Goal: Navigation & Orientation: Find specific page/section

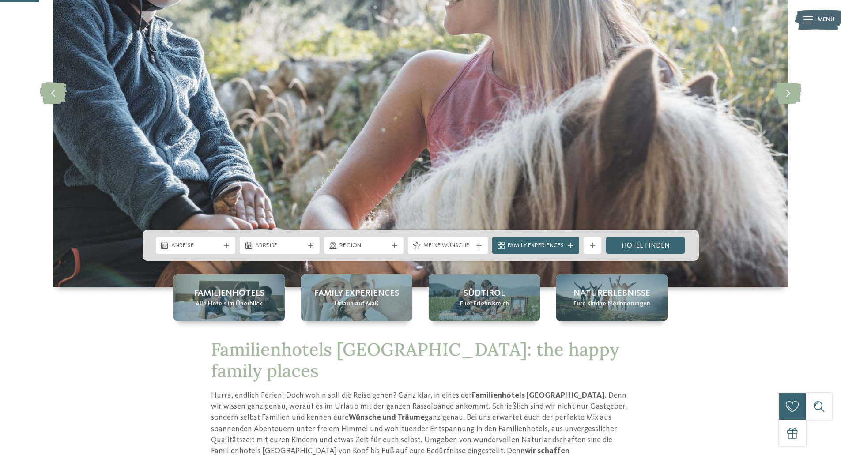
scroll to position [177, 0]
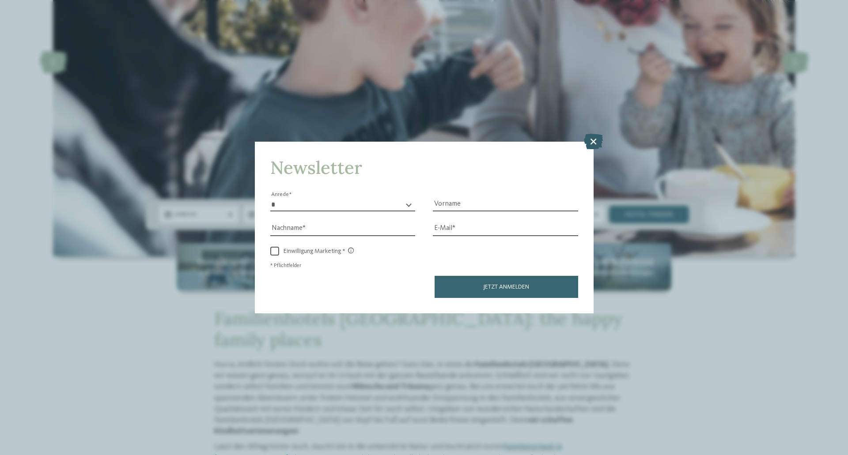
click at [589, 143] on icon at bounding box center [593, 141] width 19 height 15
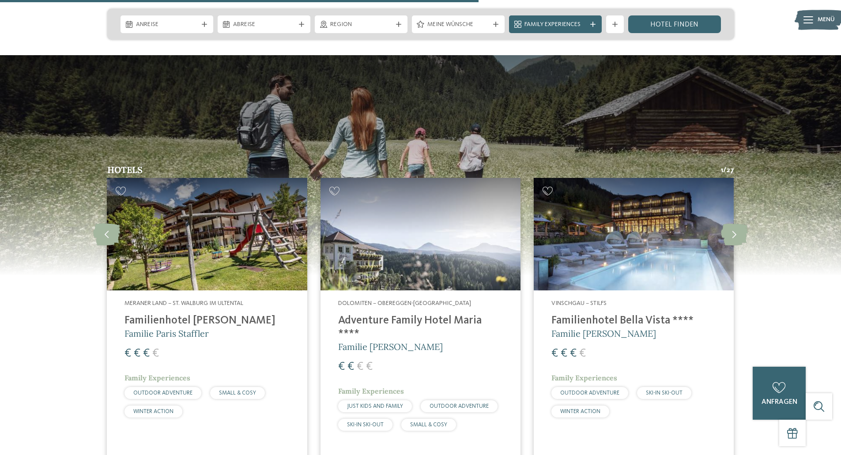
scroll to position [2340, 0]
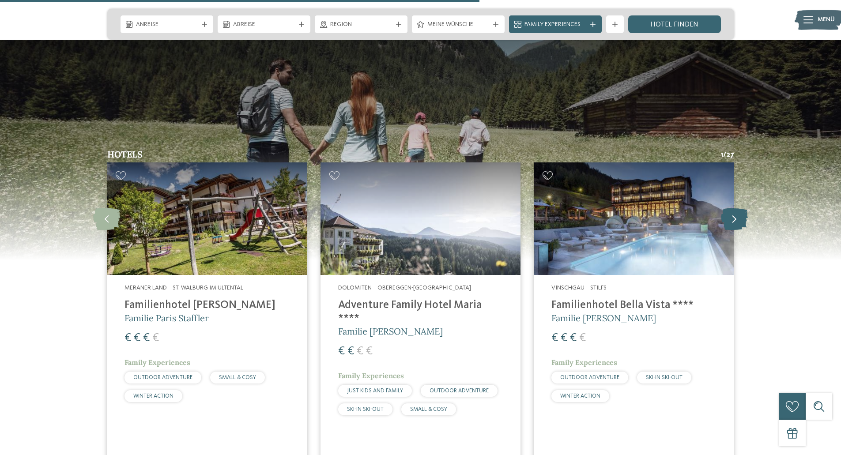
click at [737, 207] on icon at bounding box center [734, 218] width 27 height 22
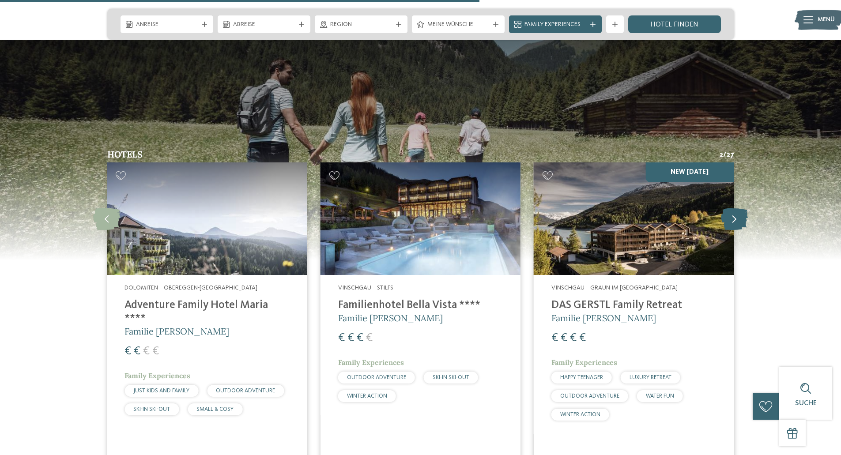
click at [737, 207] on icon at bounding box center [734, 218] width 27 height 22
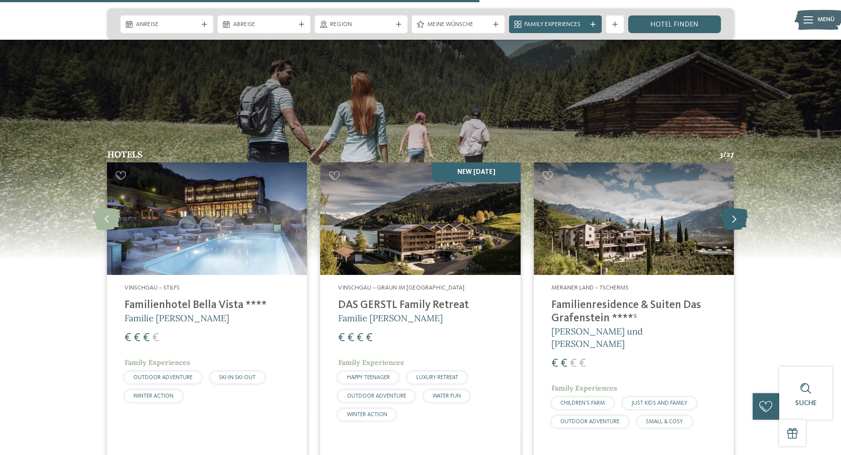
click at [737, 207] on icon at bounding box center [734, 218] width 27 height 22
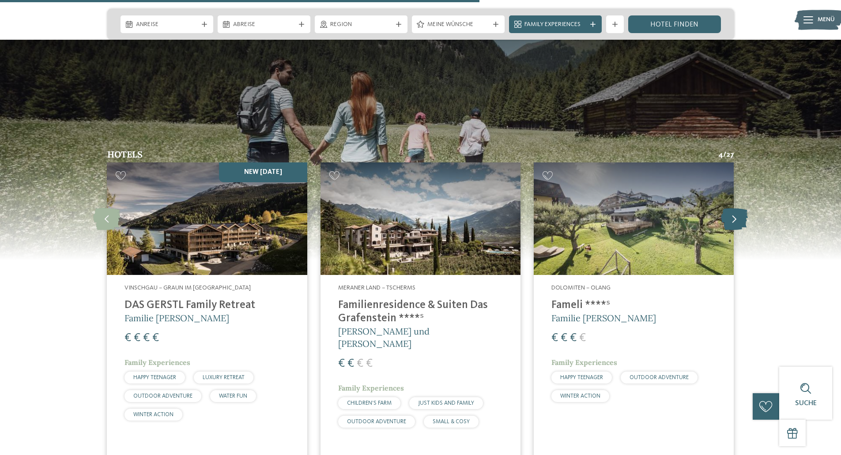
click at [737, 207] on icon at bounding box center [734, 218] width 27 height 22
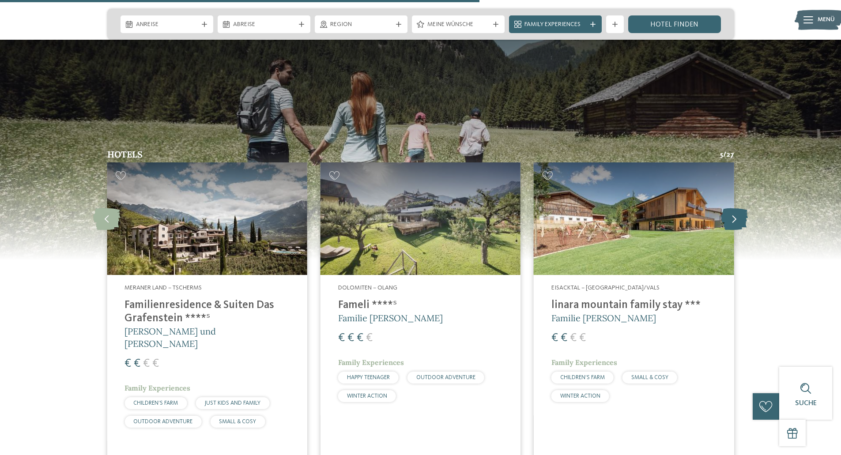
click at [737, 207] on icon at bounding box center [734, 218] width 27 height 22
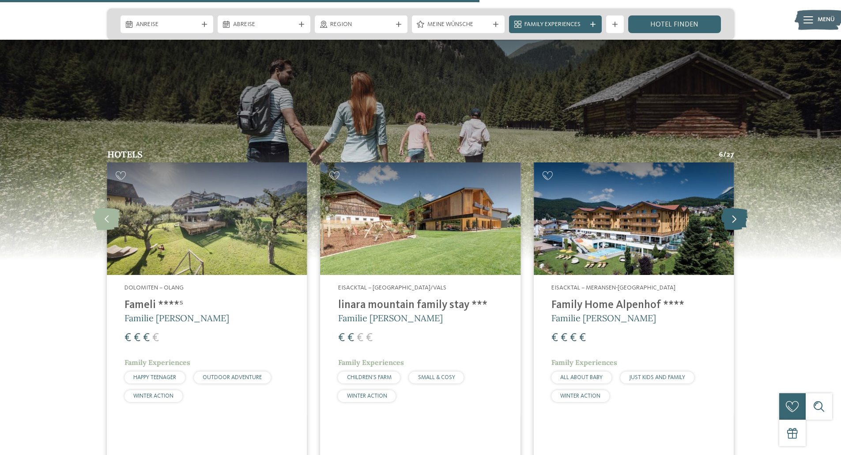
click at [737, 207] on icon at bounding box center [734, 218] width 27 height 22
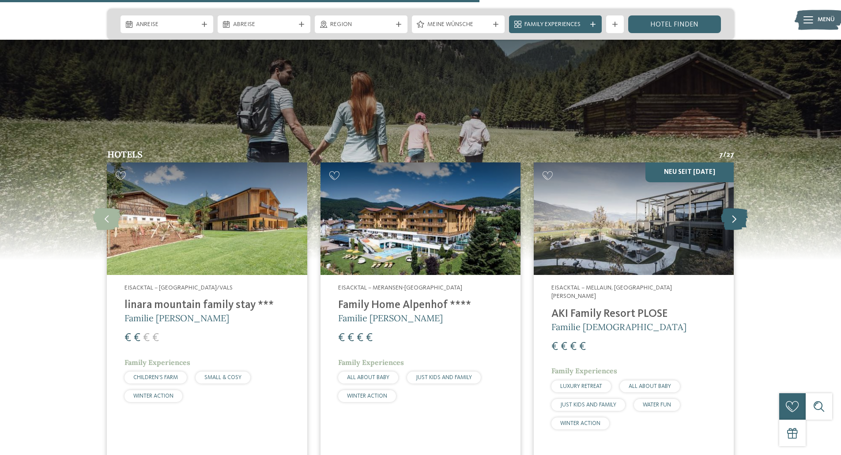
click at [737, 207] on icon at bounding box center [734, 218] width 27 height 22
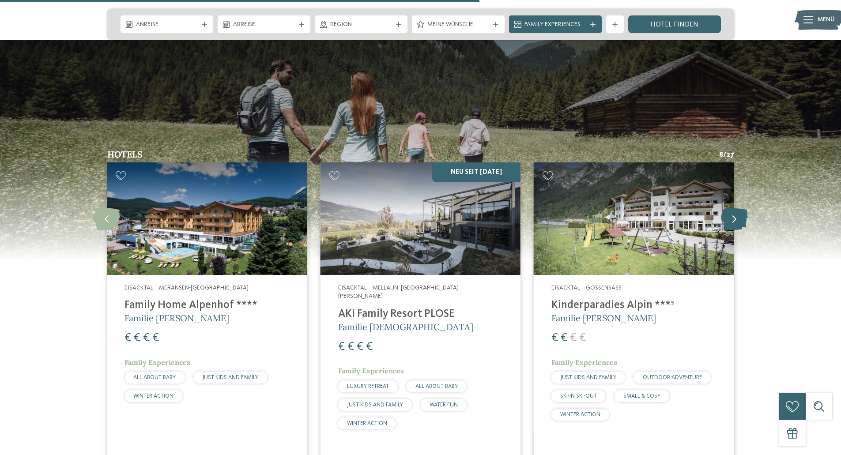
click at [737, 207] on icon at bounding box center [734, 218] width 27 height 22
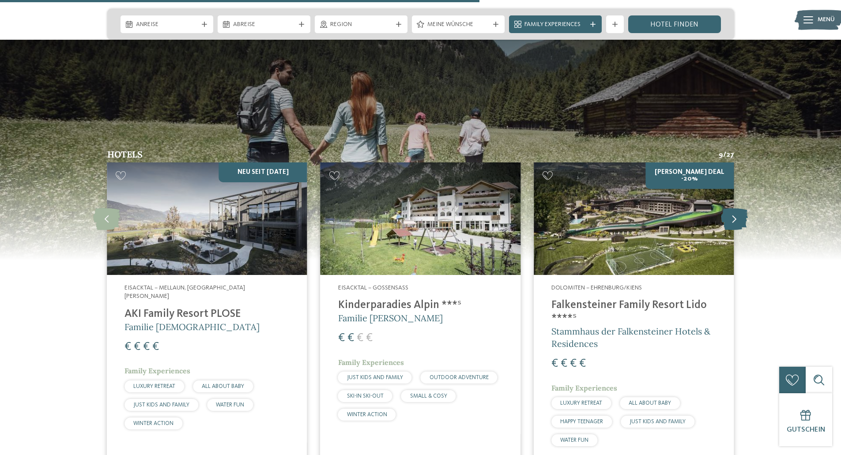
click at [737, 207] on icon at bounding box center [734, 218] width 27 height 22
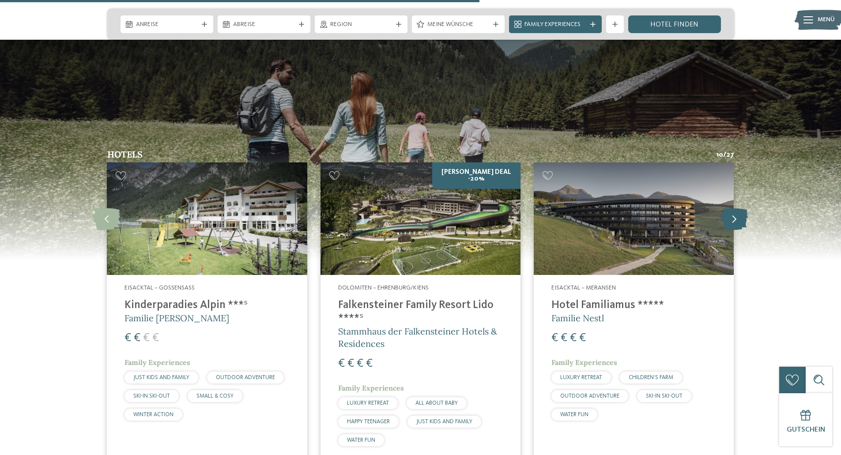
click at [737, 207] on icon at bounding box center [734, 218] width 27 height 22
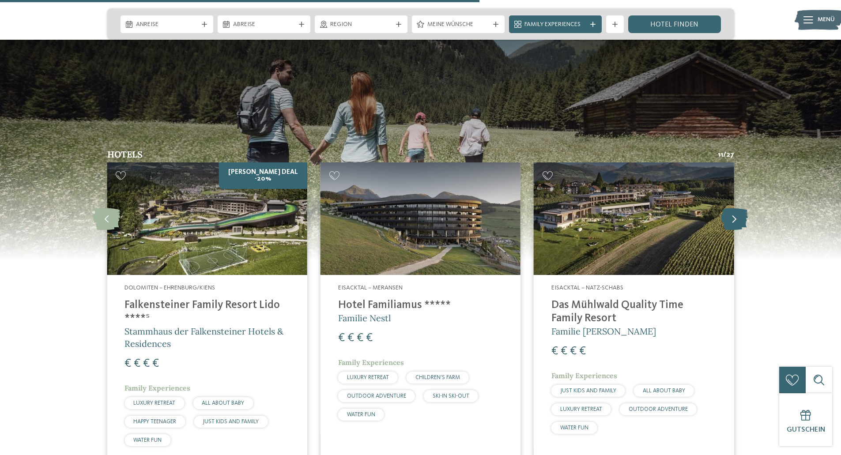
click at [737, 207] on icon at bounding box center [734, 218] width 27 height 22
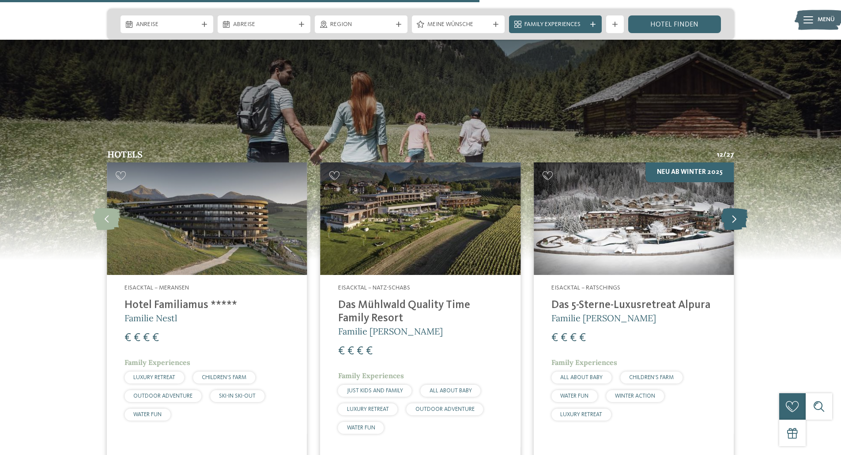
click at [737, 207] on icon at bounding box center [734, 218] width 27 height 22
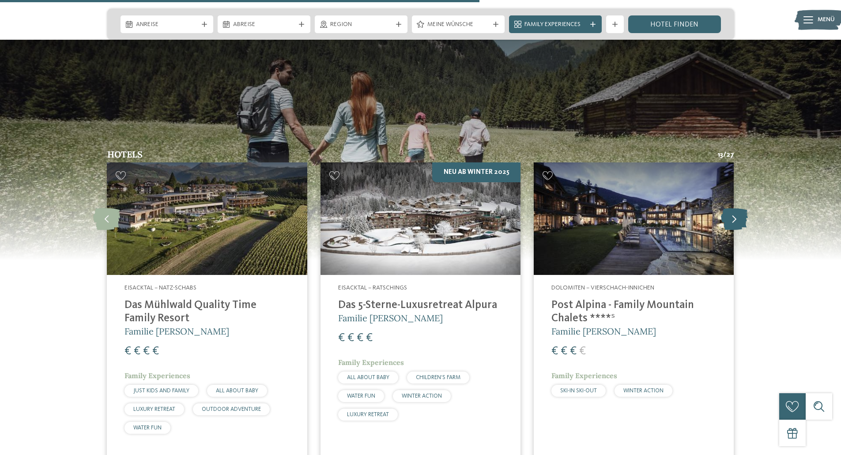
click at [737, 207] on icon at bounding box center [734, 218] width 27 height 22
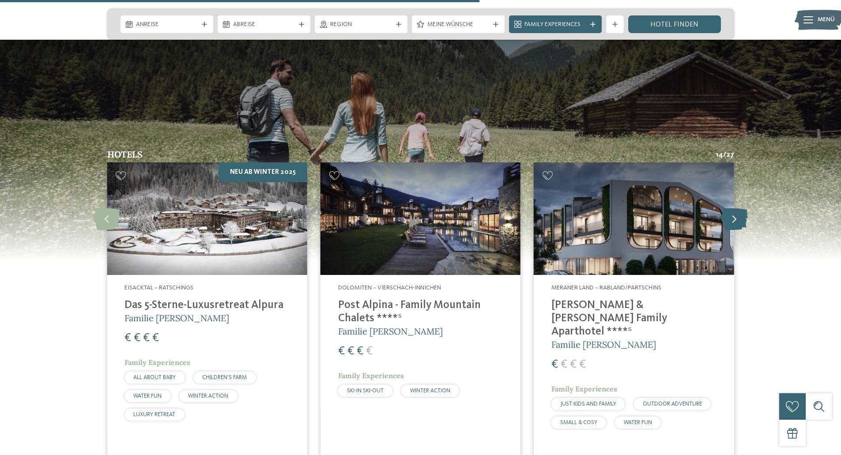
click at [737, 207] on icon at bounding box center [734, 218] width 27 height 22
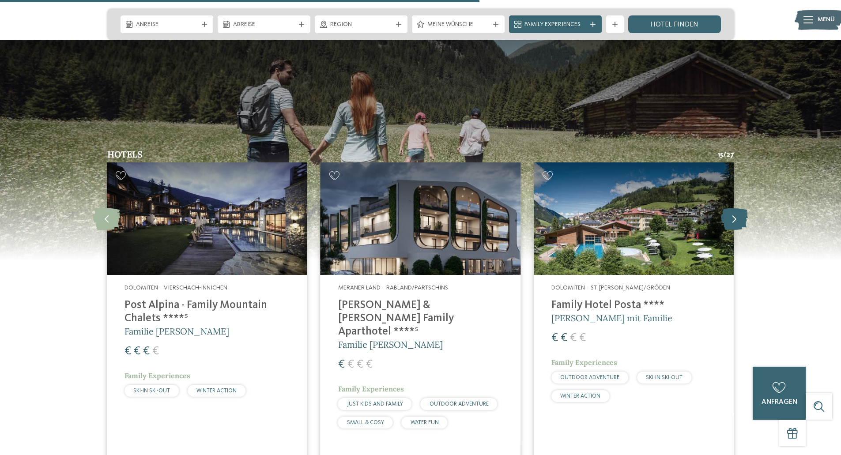
click at [737, 207] on icon at bounding box center [734, 218] width 27 height 22
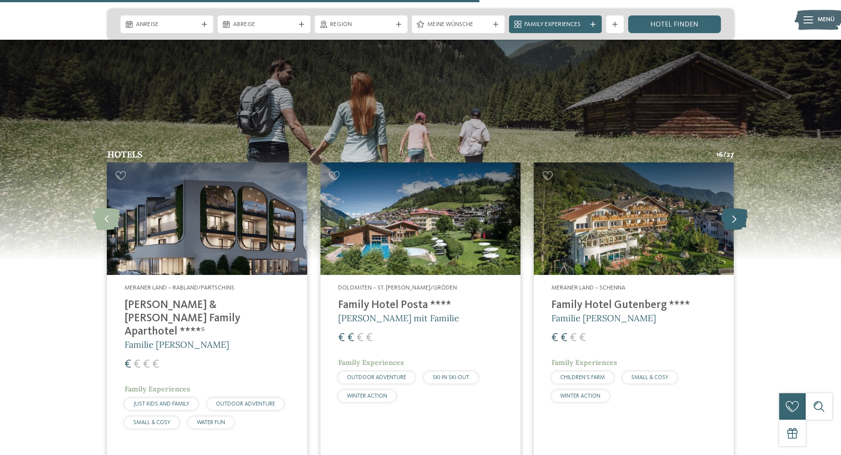
click at [737, 207] on icon at bounding box center [734, 218] width 27 height 22
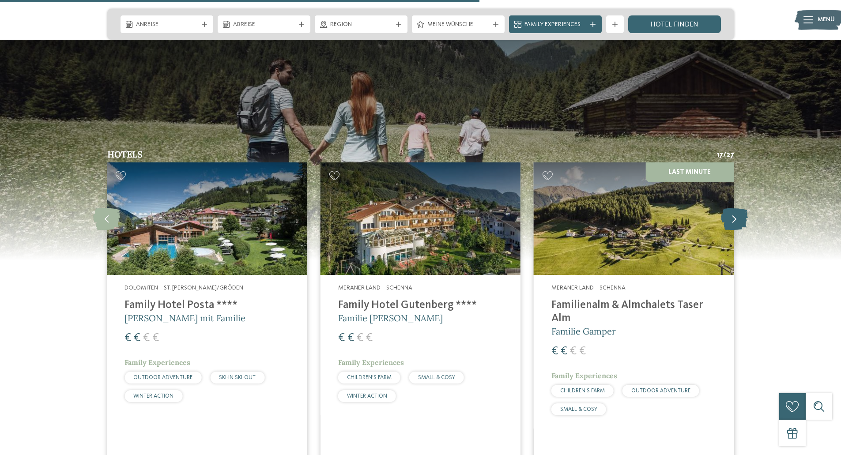
click at [737, 207] on icon at bounding box center [734, 218] width 27 height 22
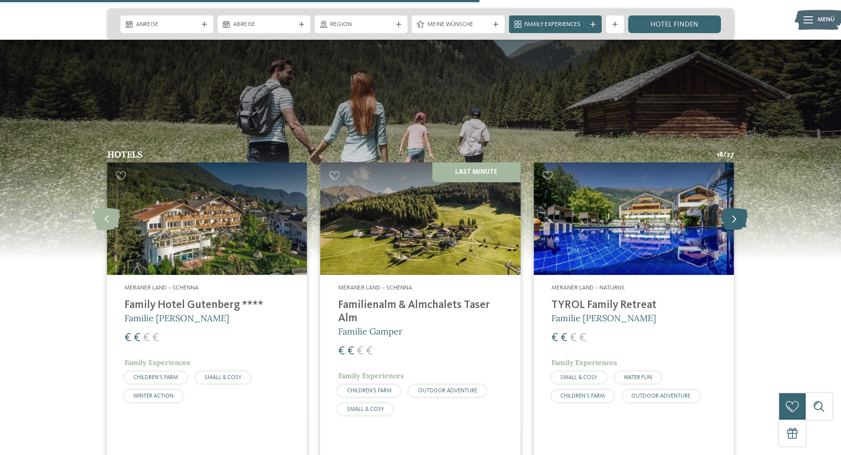
click at [737, 207] on icon at bounding box center [734, 218] width 27 height 22
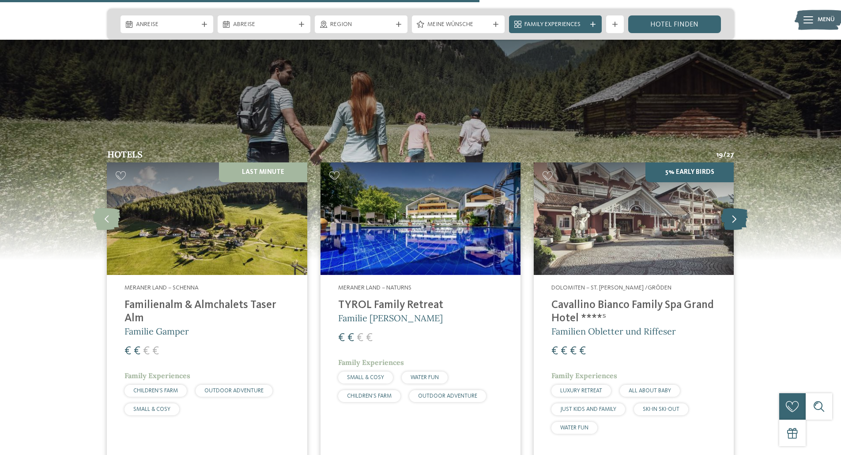
click at [737, 207] on icon at bounding box center [734, 218] width 27 height 22
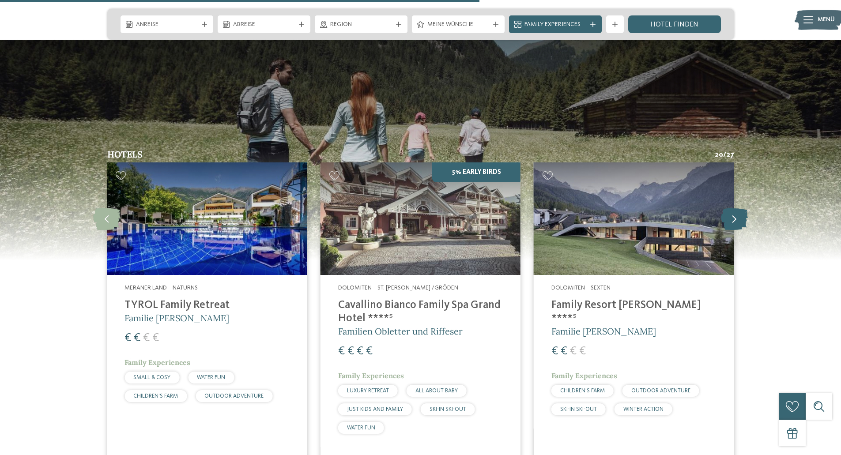
click at [737, 207] on icon at bounding box center [734, 218] width 27 height 22
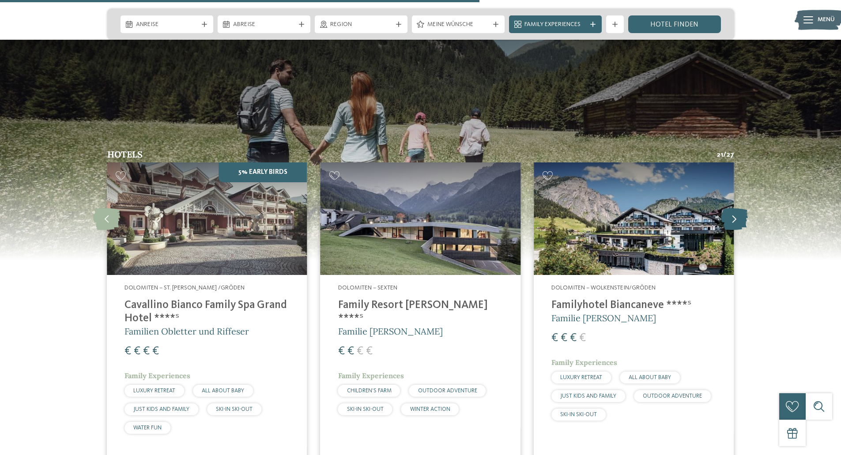
click at [737, 207] on icon at bounding box center [734, 218] width 27 height 22
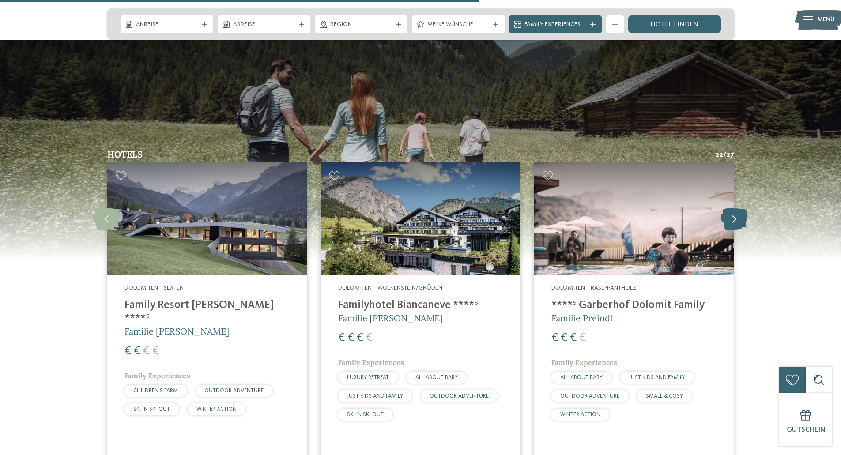
click at [737, 207] on icon at bounding box center [734, 218] width 27 height 22
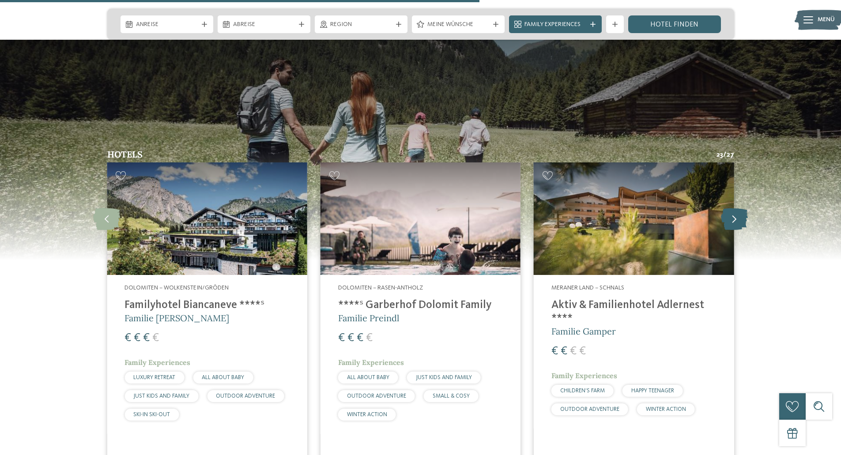
click at [737, 207] on icon at bounding box center [734, 218] width 27 height 22
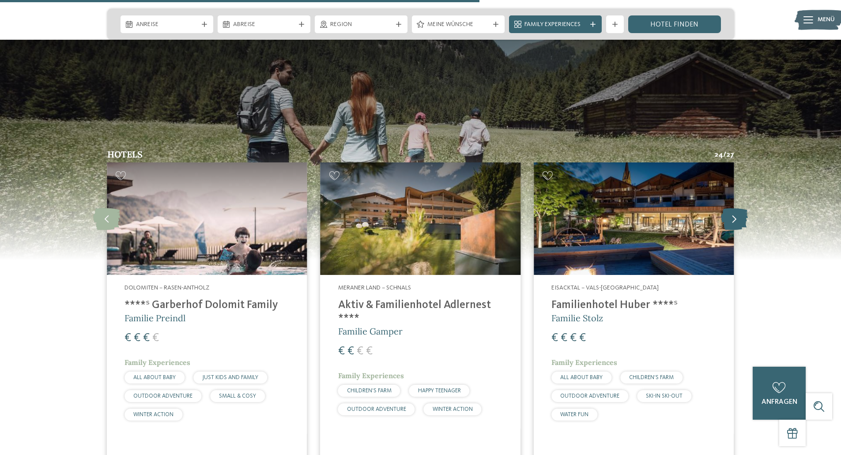
click at [737, 207] on icon at bounding box center [734, 218] width 27 height 22
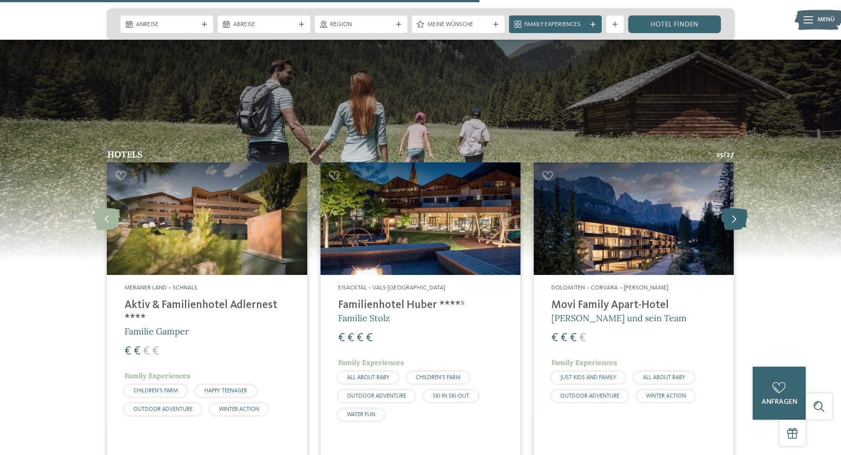
click at [737, 207] on icon at bounding box center [734, 218] width 27 height 22
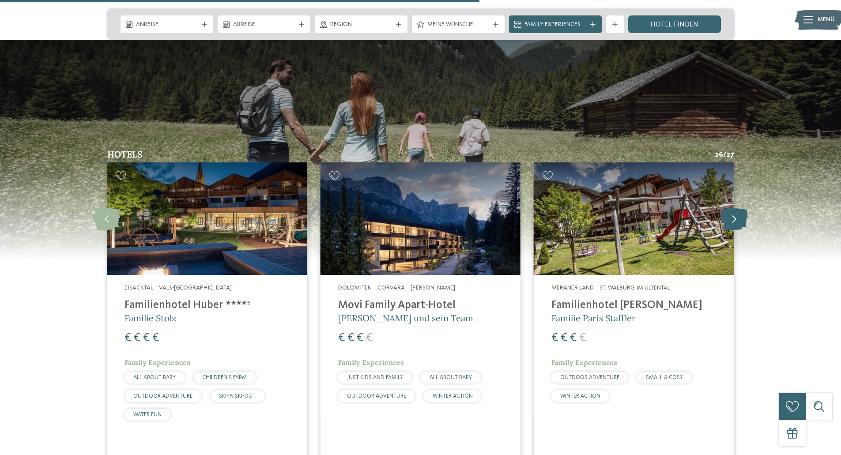
click at [737, 207] on icon at bounding box center [734, 218] width 27 height 22
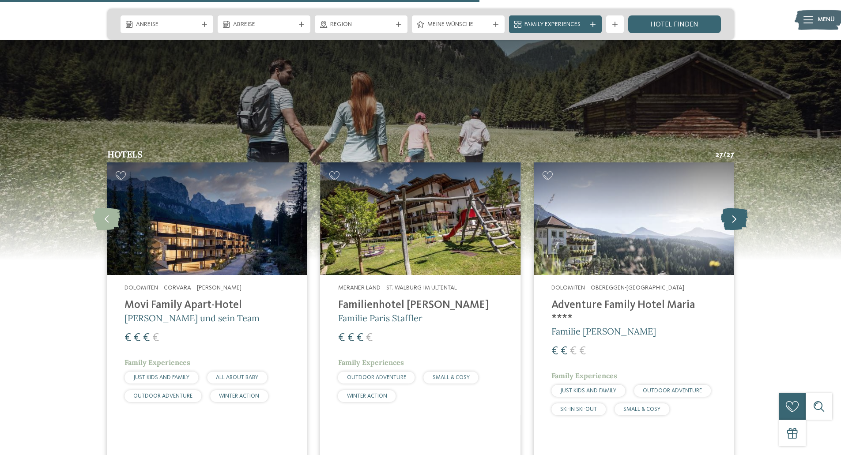
click at [737, 207] on icon at bounding box center [734, 218] width 27 height 22
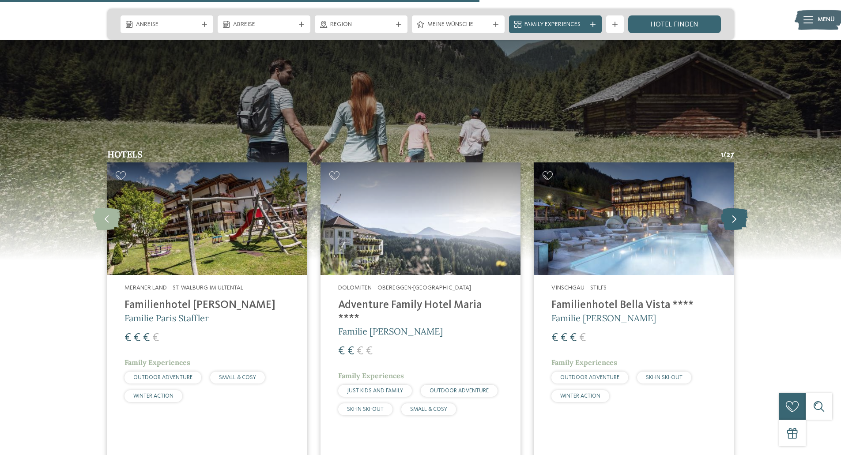
click at [737, 207] on icon at bounding box center [734, 218] width 27 height 22
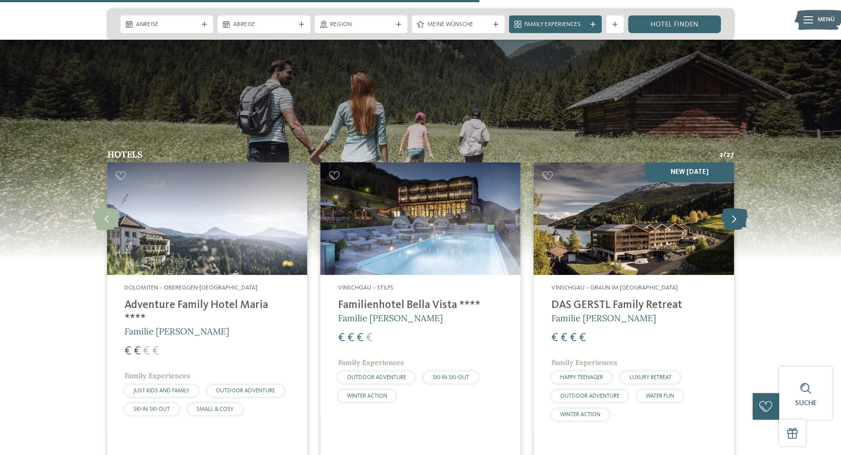
click at [737, 207] on icon at bounding box center [734, 218] width 27 height 22
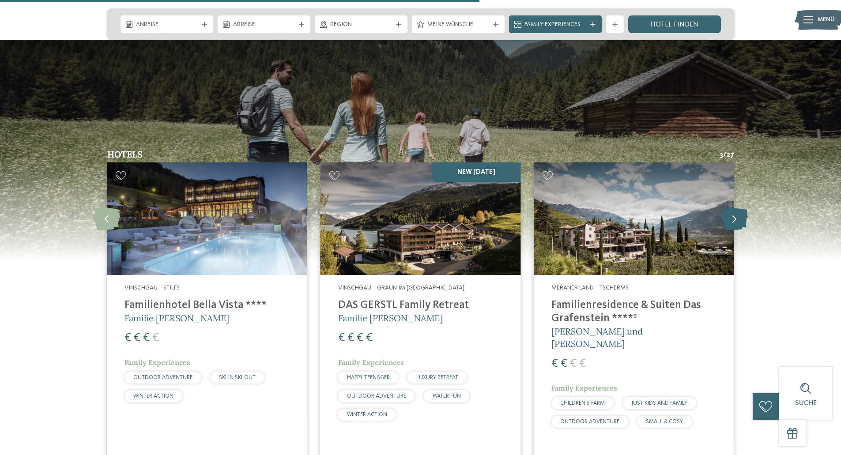
click at [737, 207] on icon at bounding box center [734, 218] width 27 height 22
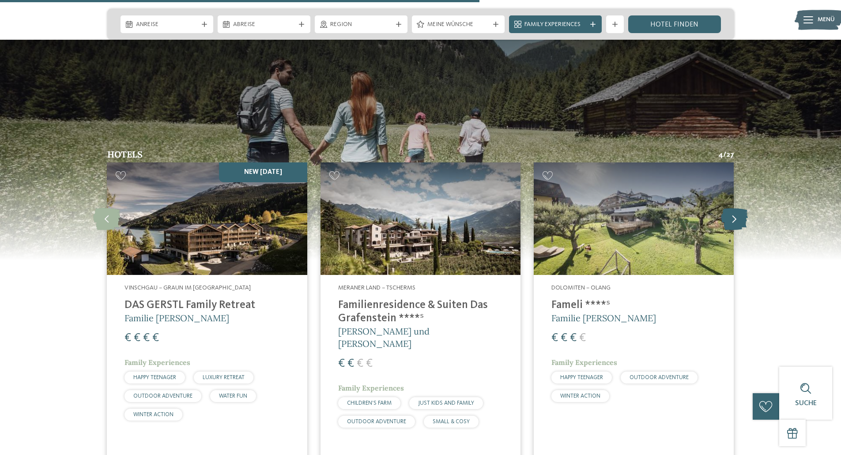
click at [737, 207] on icon at bounding box center [734, 218] width 27 height 22
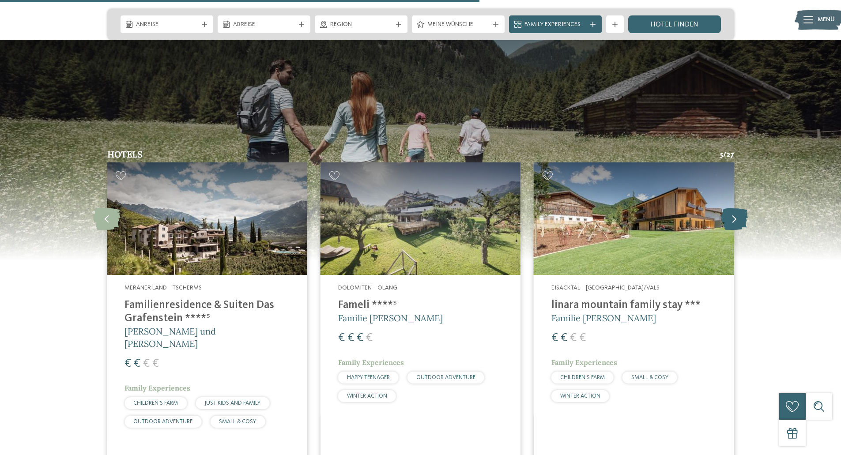
click at [737, 207] on icon at bounding box center [734, 218] width 27 height 22
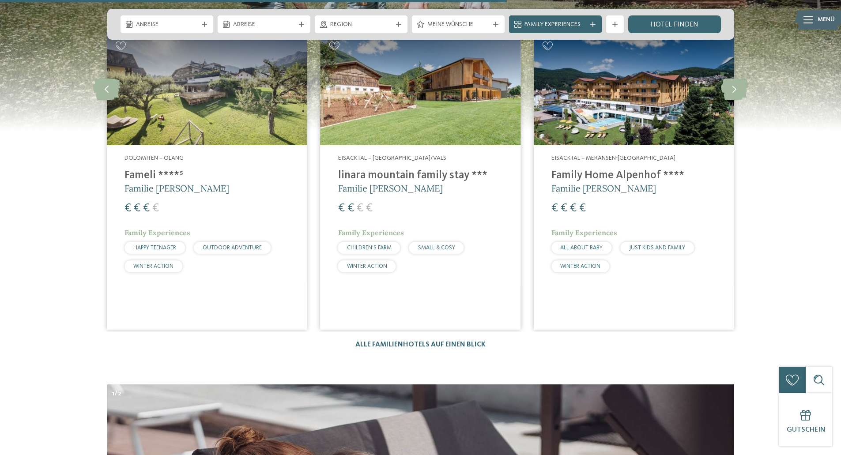
scroll to position [2472, 0]
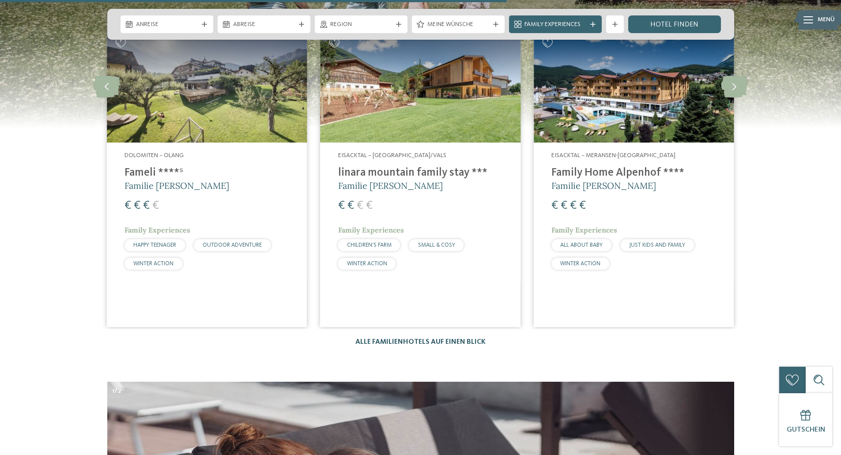
click at [434, 339] on link "Alle Familienhotels auf einen Blick" at bounding box center [420, 342] width 130 height 7
